Goal: Task Accomplishment & Management: Manage account settings

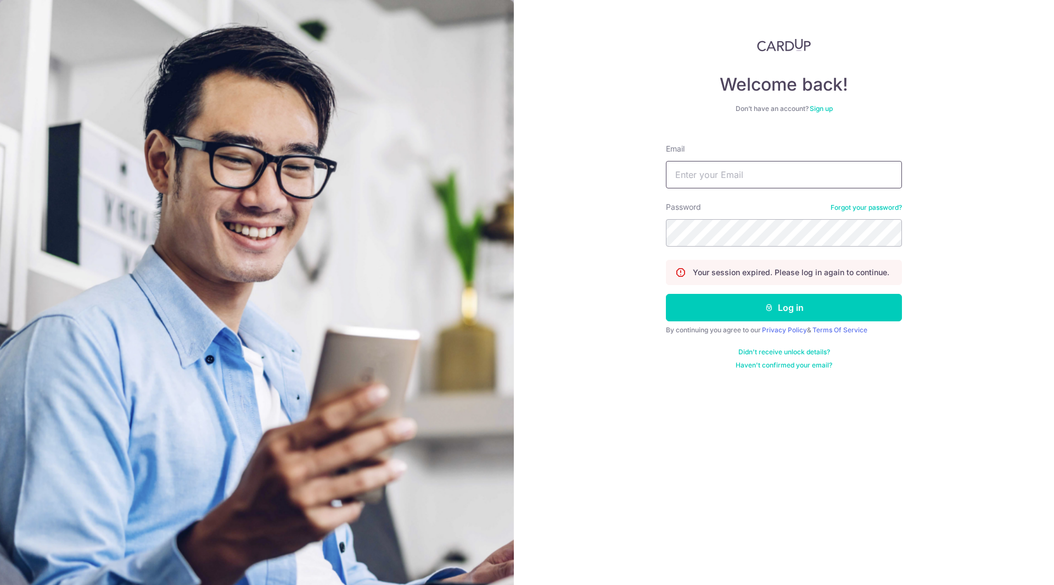
click at [715, 167] on input "Email" at bounding box center [784, 174] width 236 height 27
type input "[EMAIL_ADDRESS][DOMAIN_NAME]"
click at [666, 294] on button "Log in" at bounding box center [784, 307] width 236 height 27
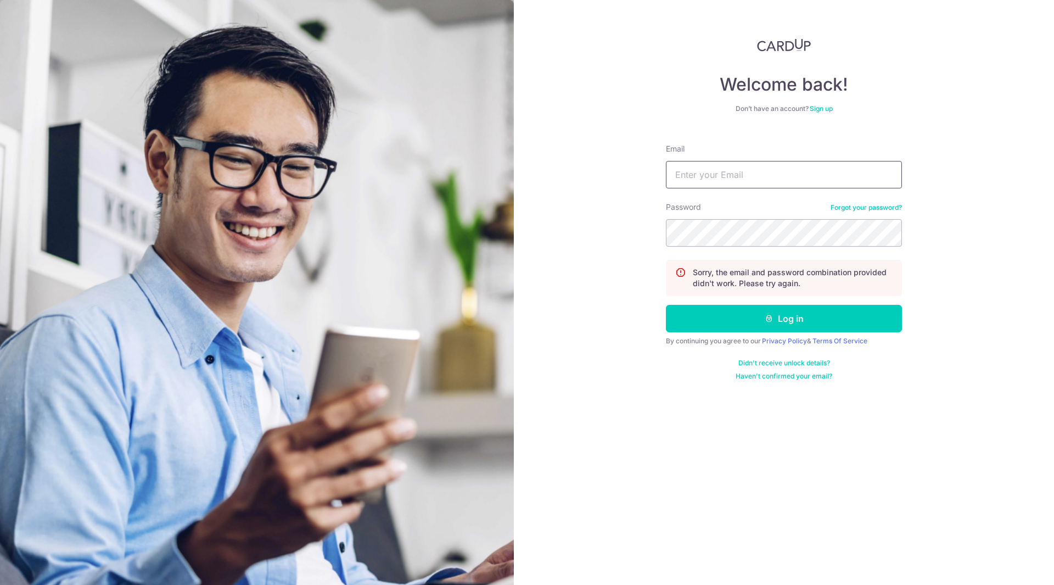
click at [738, 165] on input "Email" at bounding box center [784, 174] width 236 height 27
type input "[EMAIL_ADDRESS][DOMAIN_NAME]"
click at [772, 324] on button "Log in" at bounding box center [784, 318] width 236 height 27
click at [739, 172] on input "Email" at bounding box center [784, 174] width 236 height 27
type input "[EMAIL_ADDRESS][DOMAIN_NAME]"
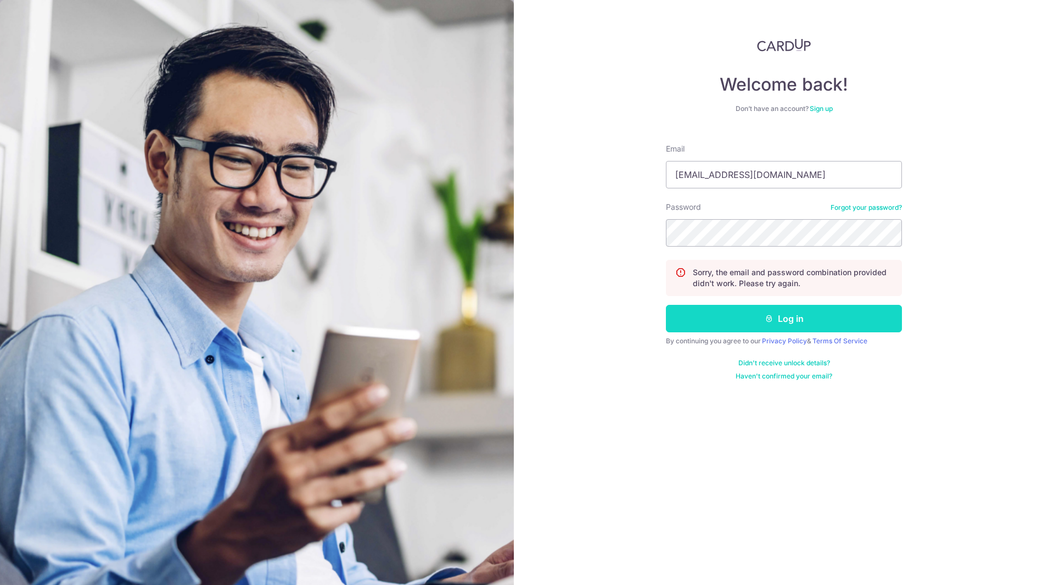
click at [746, 313] on button "Log in" at bounding box center [784, 318] width 236 height 27
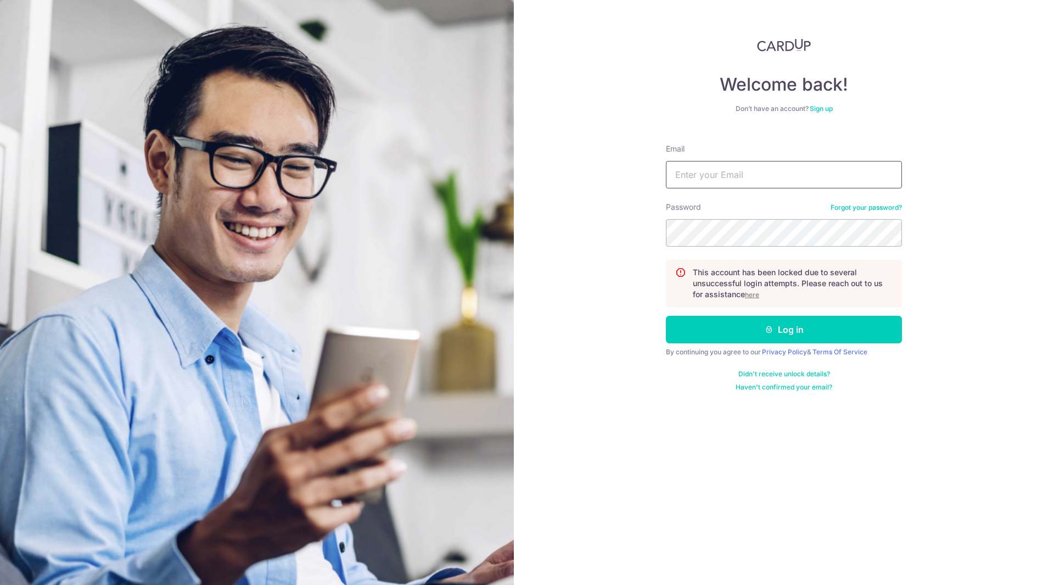
click at [771, 181] on input "Email" at bounding box center [784, 174] width 236 height 27
type input "[EMAIL_ADDRESS][DOMAIN_NAME]"
click at [750, 295] on u "here" at bounding box center [752, 294] width 14 height 8
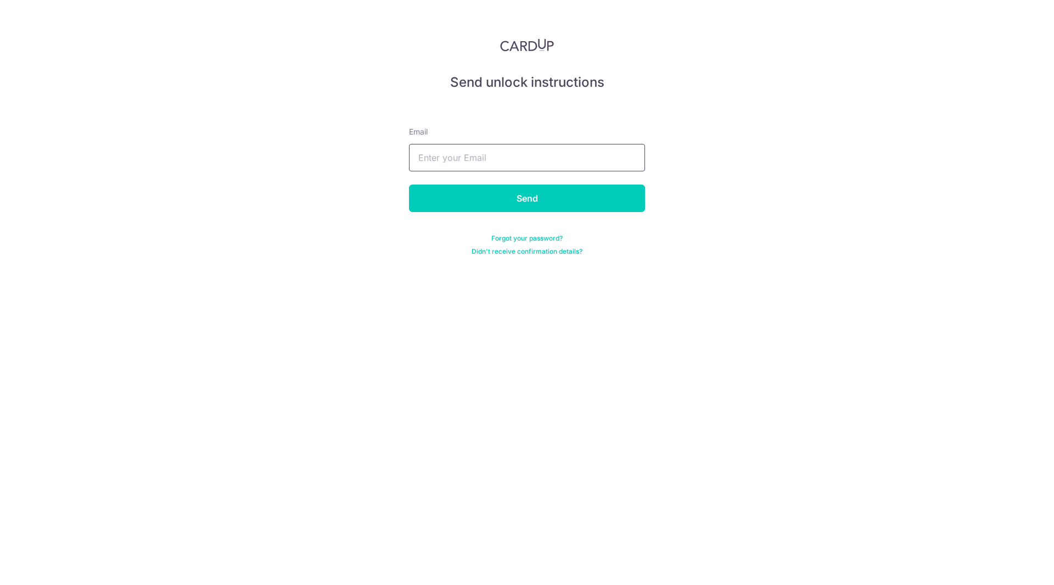
click at [479, 154] on input "text" at bounding box center [527, 157] width 236 height 27
type input "[EMAIL_ADDRESS][DOMAIN_NAME]"
click at [560, 208] on input "Send" at bounding box center [527, 197] width 236 height 27
